Goal: Information Seeking & Learning: Learn about a topic

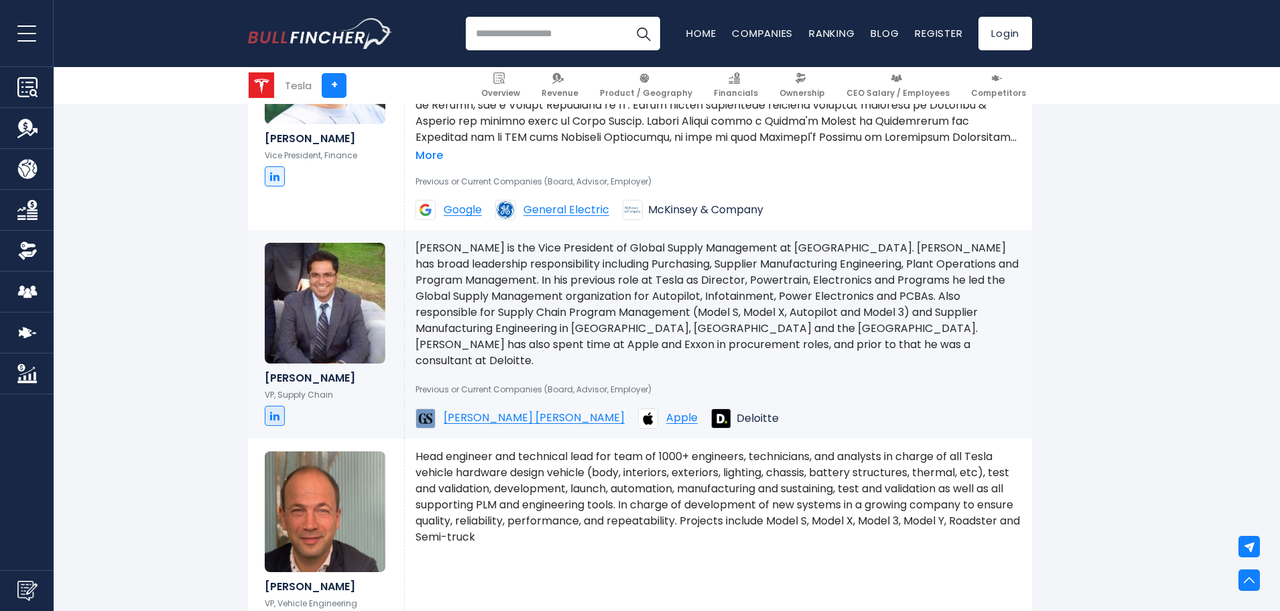
scroll to position [2078, 0]
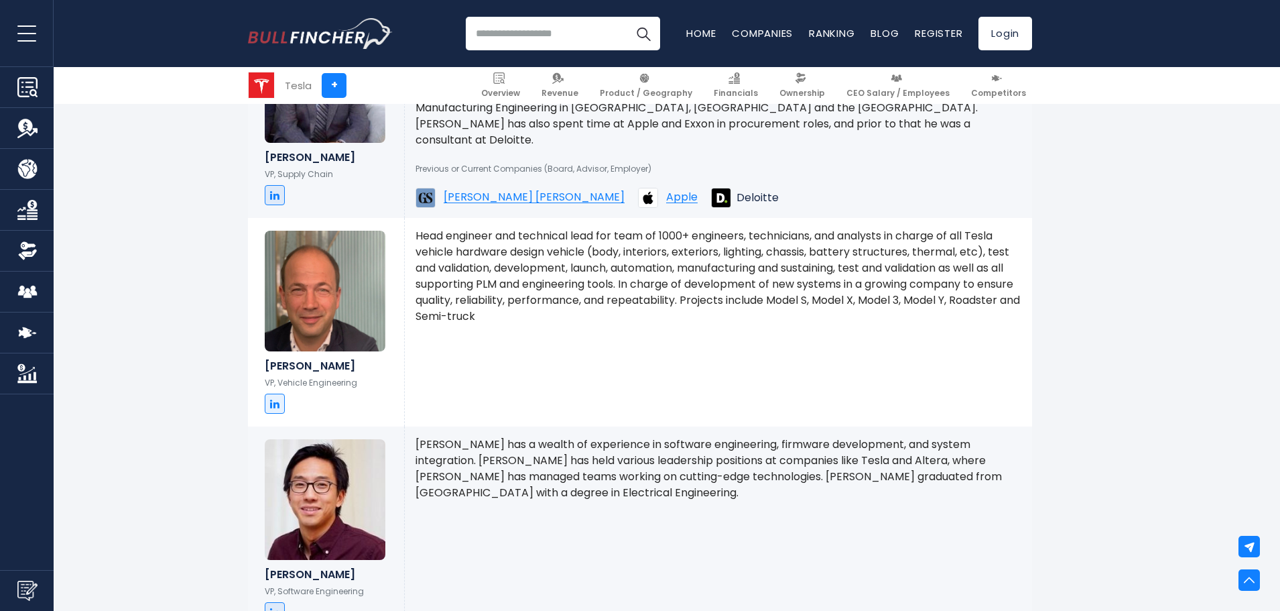
click at [562, 239] on p "Head engineer and technical lead for team of 1000+ engineers, technicians, and …" at bounding box center [719, 276] width 606 height 97
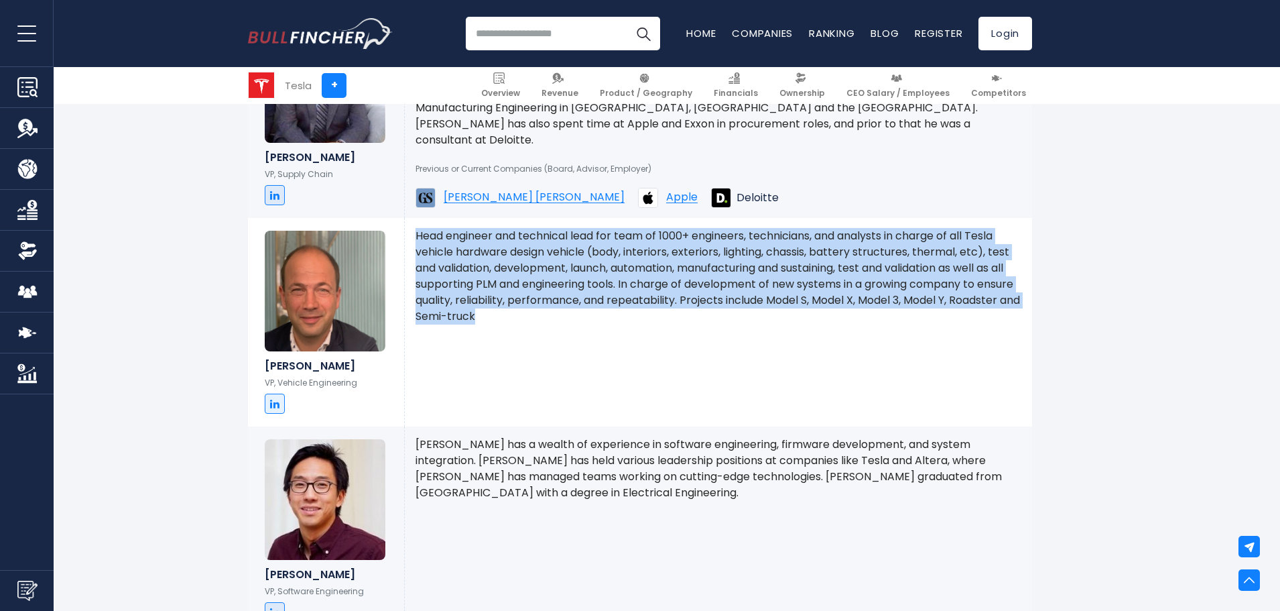
click at [562, 239] on p "Head engineer and technical lead for team of 1000+ engineers, technicians, and …" at bounding box center [719, 276] width 606 height 97
click at [658, 312] on div "Head engineer and technical lead for team of 1000+ engineers, technicians, and …" at bounding box center [718, 322] width 627 height 208
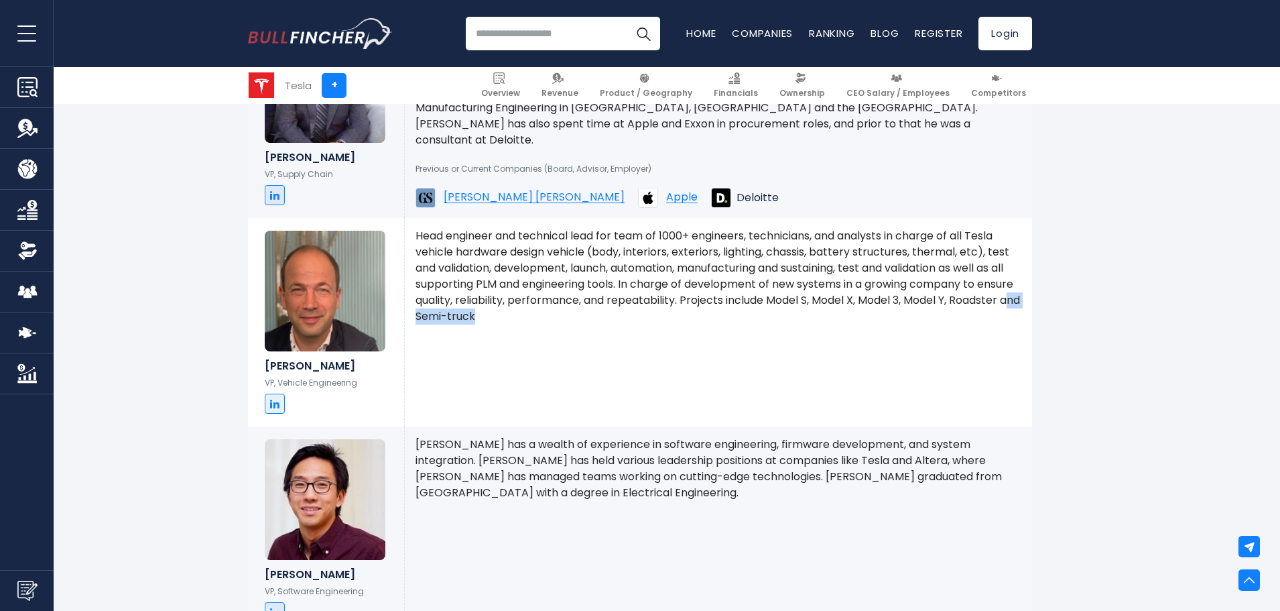
drag, startPoint x: 657, startPoint y: 290, endPoint x: 472, endPoint y: 294, distance: 184.3
click at [472, 294] on div "Head engineer and technical lead for team of 1000+ engineers, technicians, and …" at bounding box center [718, 322] width 627 height 208
click at [477, 265] on p "Head engineer and technical lead for team of 1000+ engineers, technicians, and …" at bounding box center [719, 276] width 606 height 97
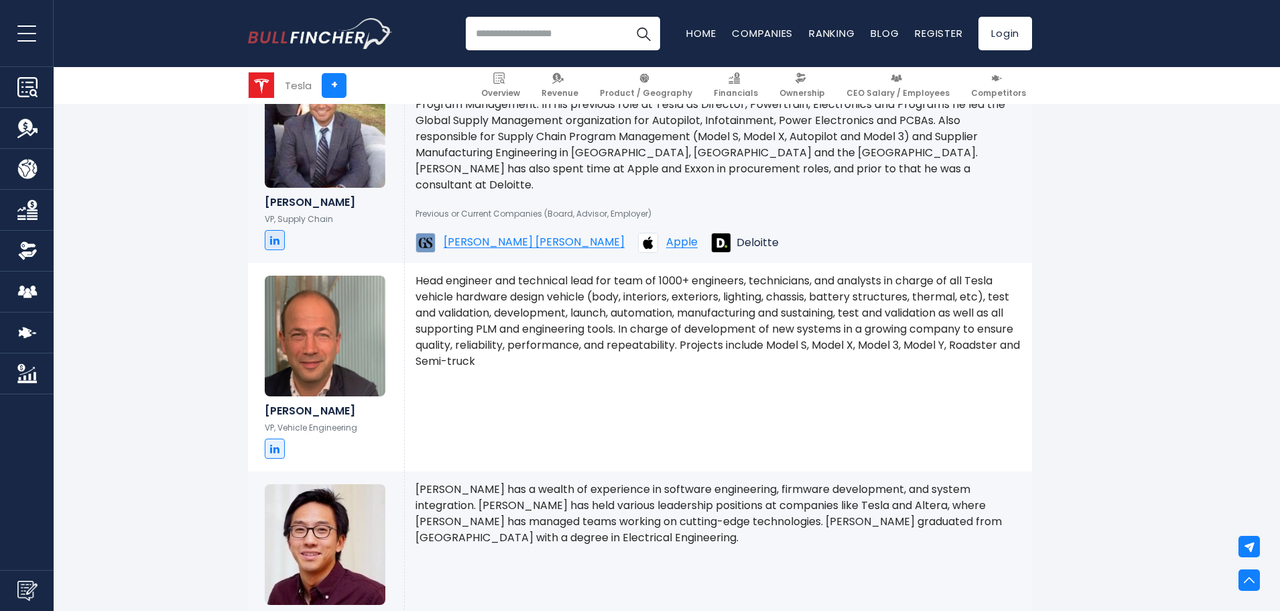
scroll to position [2011, 0]
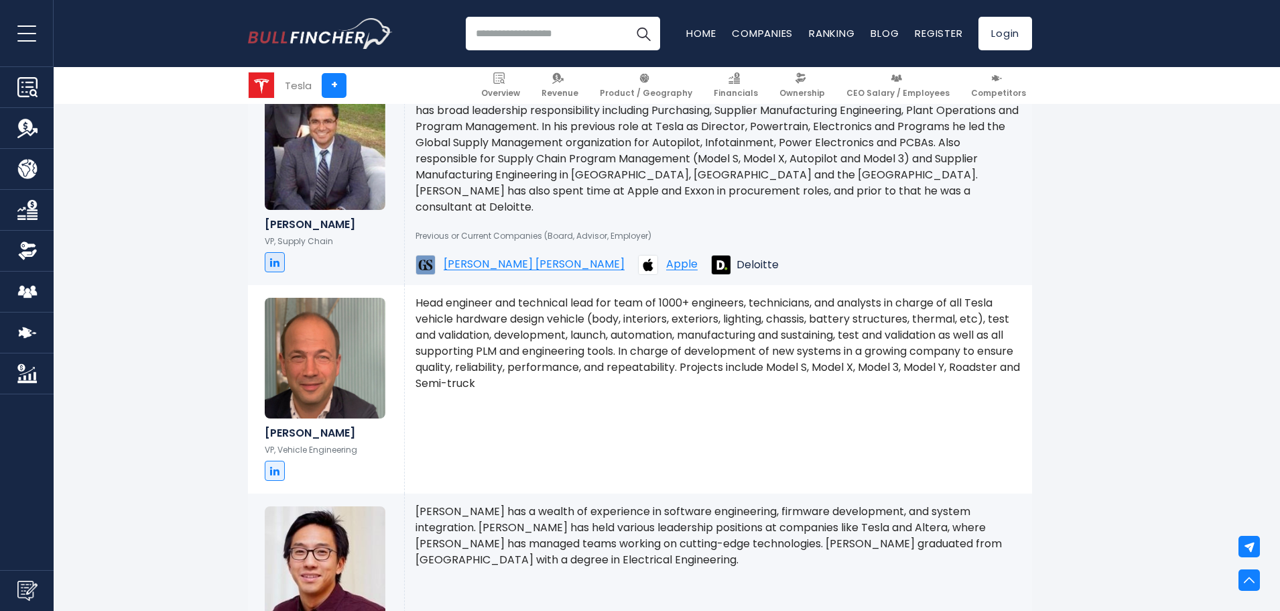
click at [332, 340] on img at bounding box center [325, 358] width 121 height 121
click at [271, 465] on icon at bounding box center [274, 470] width 9 height 11
